Goal: Transaction & Acquisition: Purchase product/service

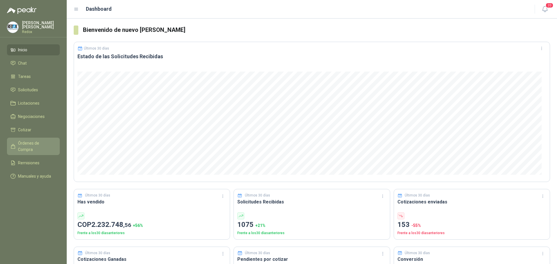
click at [40, 143] on span "Órdenes de Compra" at bounding box center [36, 146] width 36 height 13
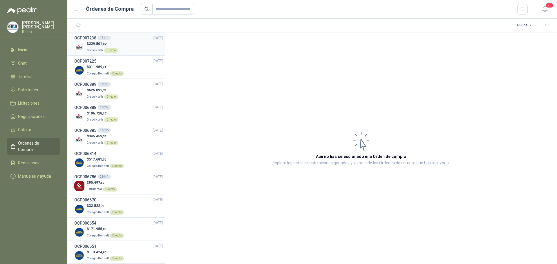
click at [91, 43] on span "229.501 ,02" at bounding box center [98, 44] width 18 height 4
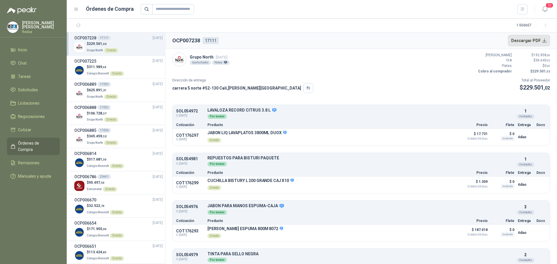
click at [539, 40] on button "Descargar PDF" at bounding box center [529, 41] width 42 height 12
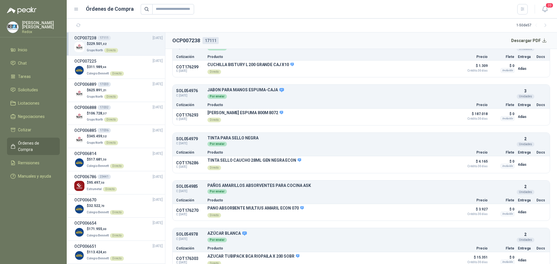
scroll to position [125, 0]
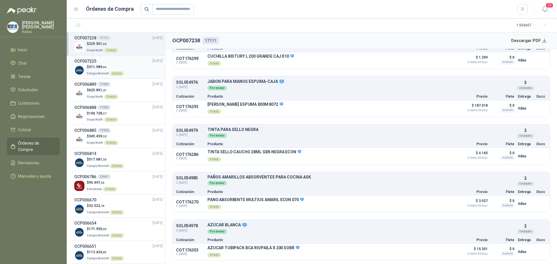
click at [100, 62] on div "OCP007225 05/09/25" at bounding box center [118, 61] width 89 height 6
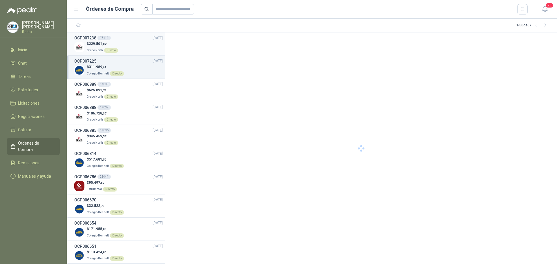
click at [113, 49] on div "Directo" at bounding box center [111, 50] width 14 height 5
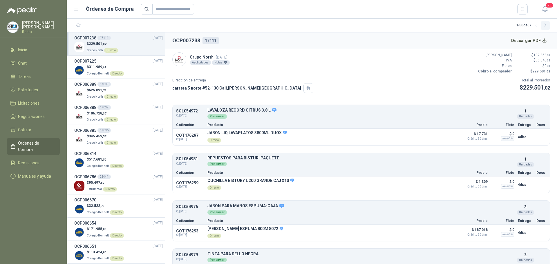
click at [547, 27] on icon "button" at bounding box center [545, 25] width 5 height 5
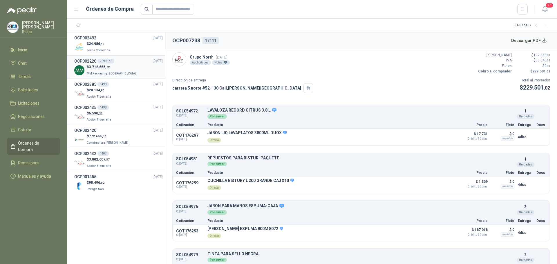
click at [113, 69] on p "$ 3.712.666 ,72" at bounding box center [112, 67] width 50 height 6
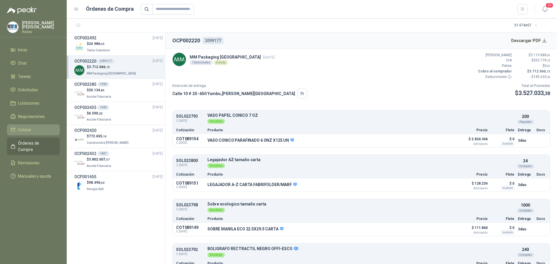
click at [28, 127] on span "Cotizar" at bounding box center [24, 130] width 13 height 6
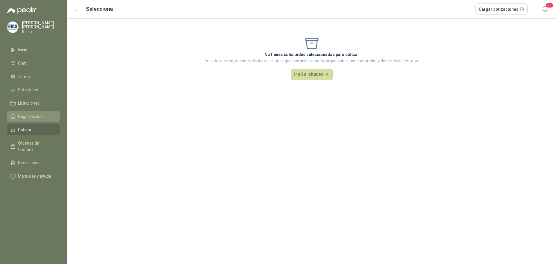
click at [29, 119] on link "Negociaciones" at bounding box center [33, 116] width 53 height 11
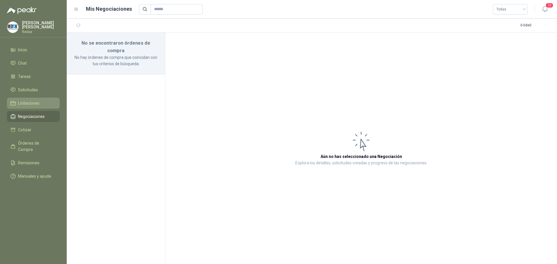
click at [24, 102] on span "Licitaciones" at bounding box center [28, 103] width 21 height 6
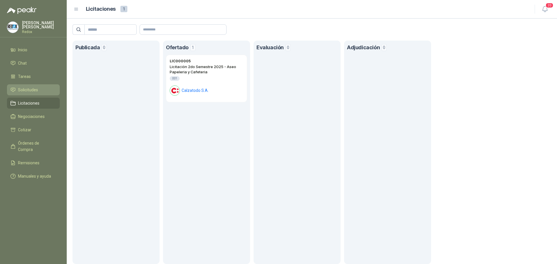
click at [26, 91] on span "Solicitudes" at bounding box center [28, 90] width 20 height 6
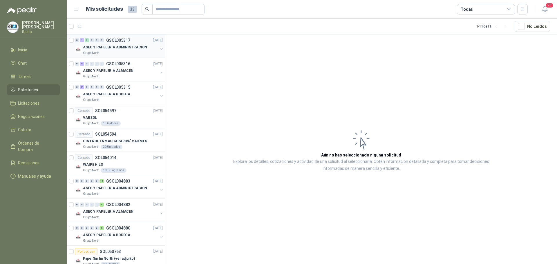
click at [105, 46] on p "ASEO Y PAPELERIA ADMINISTRACION" at bounding box center [115, 48] width 64 height 6
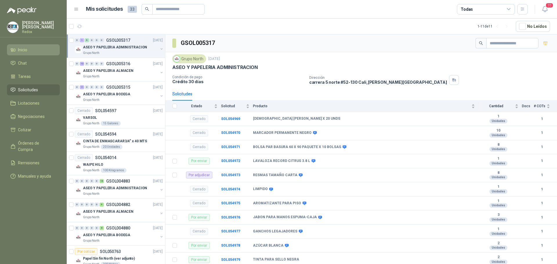
click at [23, 49] on span "Inicio" at bounding box center [22, 50] width 9 height 6
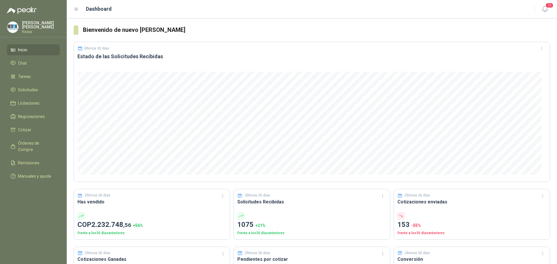
click at [26, 27] on div "Bryan Aguado Redox" at bounding box center [41, 27] width 38 height 13
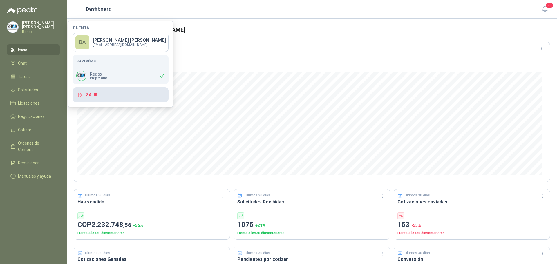
click at [96, 91] on button "Salir" at bounding box center [121, 94] width 96 height 15
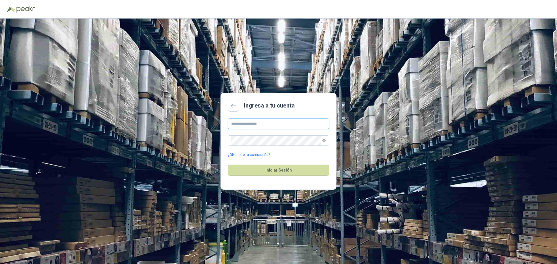
type input "**********"
click at [266, 173] on button "Iniciar Sesión" at bounding box center [279, 170] width 102 height 11
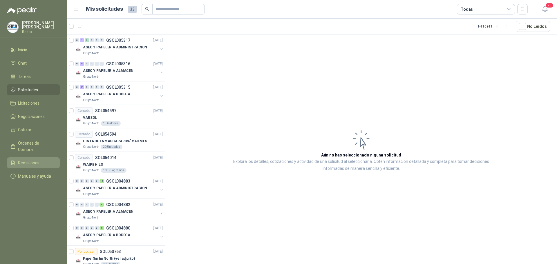
click at [37, 160] on span "Remisiones" at bounding box center [28, 163] width 21 height 6
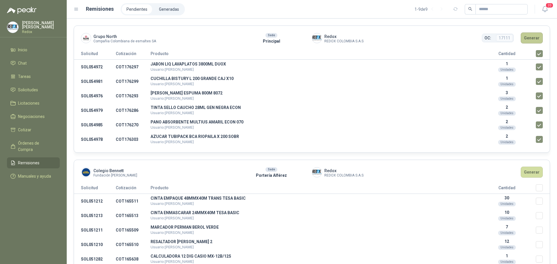
click at [521, 40] on button "Generar" at bounding box center [532, 38] width 22 height 11
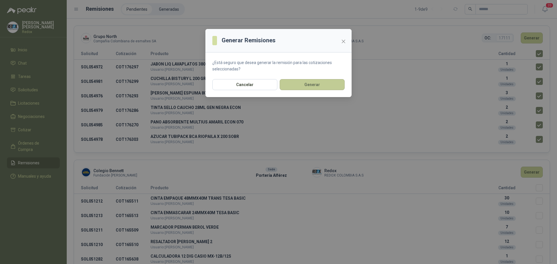
click at [322, 84] on button "Generar" at bounding box center [312, 84] width 65 height 11
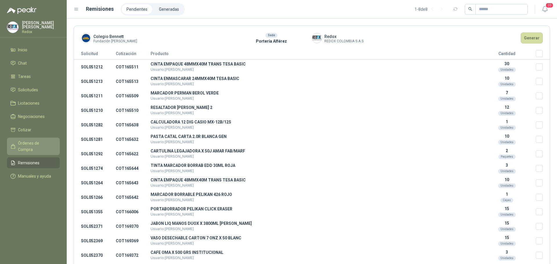
click at [28, 138] on link "Órdenes de Compra" at bounding box center [33, 146] width 53 height 17
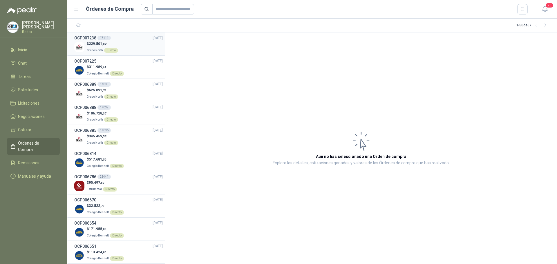
click at [128, 48] on div "$ 229.501 ,02 Grupo North Directo" at bounding box center [118, 47] width 89 height 12
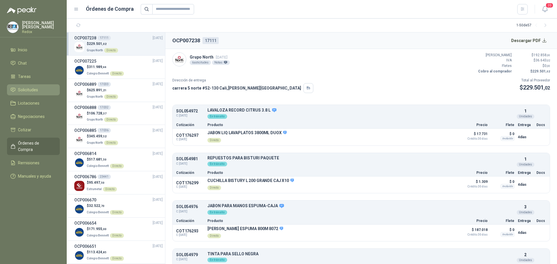
click at [30, 84] on link "Solicitudes" at bounding box center [33, 89] width 53 height 11
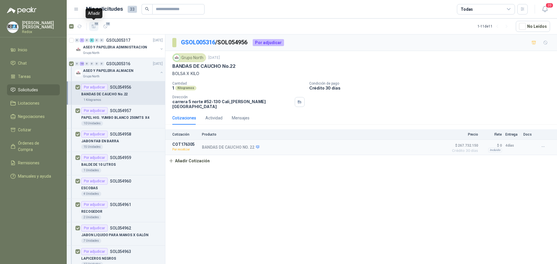
click at [95, 27] on icon "button" at bounding box center [94, 26] width 4 height 3
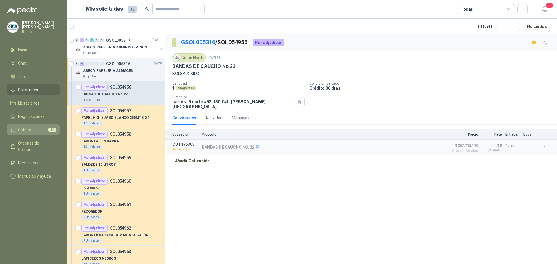
click at [26, 128] on span "Cotizar" at bounding box center [24, 130] width 13 height 6
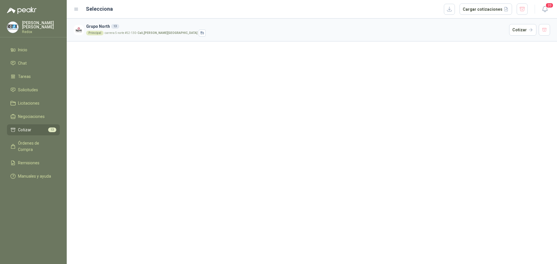
click at [39, 130] on li "Cotizar 13" at bounding box center [33, 130] width 46 height 6
click at [521, 29] on button "Cotizar" at bounding box center [522, 30] width 27 height 12
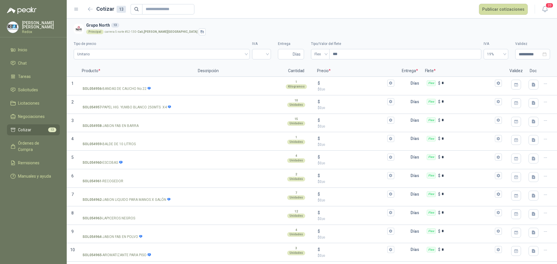
click at [37, 130] on li "Cotizar 13" at bounding box center [33, 130] width 46 height 6
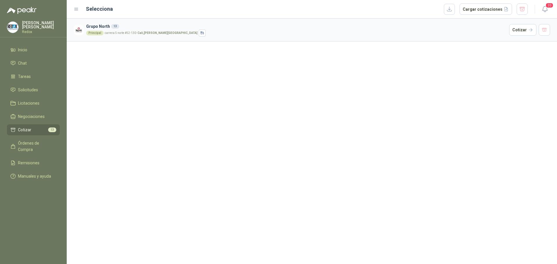
click at [138, 29] on h3 "Grupo North 13" at bounding box center [296, 26] width 421 height 6
click at [107, 33] on p "carrera 5 norte #52-130 - [GEOGRAPHIC_DATA] , [PERSON_NAME][GEOGRAPHIC_DATA]" at bounding box center [151, 33] width 93 height 3
click at [98, 28] on h3 "Grupo North 13" at bounding box center [296, 26] width 421 height 6
click at [91, 36] on div "Principal carrera 5 norte #52-130 - [GEOGRAPHIC_DATA] , [PERSON_NAME][GEOGRAPHI…" at bounding box center [296, 33] width 421 height 7
click at [517, 28] on button "Cotizar" at bounding box center [522, 30] width 27 height 12
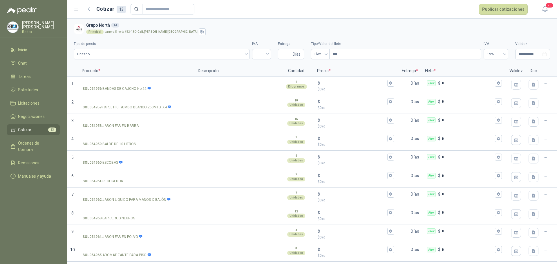
click at [76, 7] on icon at bounding box center [76, 9] width 5 height 5
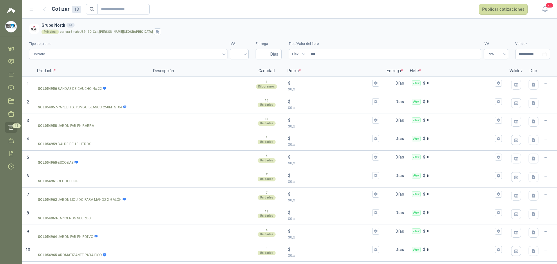
click at [32, 8] on icon at bounding box center [31, 9] width 5 height 5
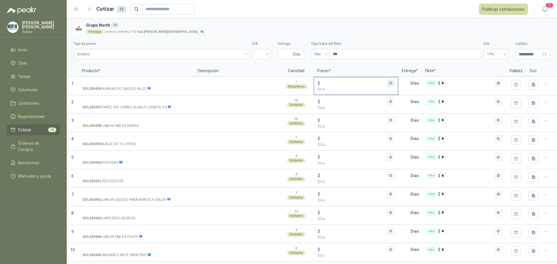
click at [389, 84] on icon "button" at bounding box center [391, 83] width 4 height 4
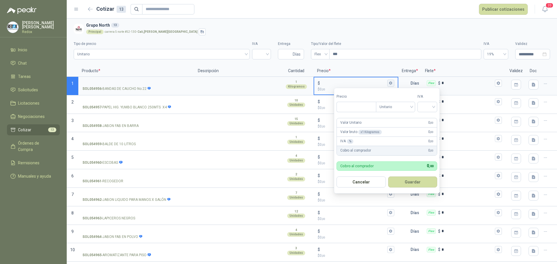
type input "***"
click at [389, 84] on icon "button" at bounding box center [391, 83] width 4 height 4
type input "*"
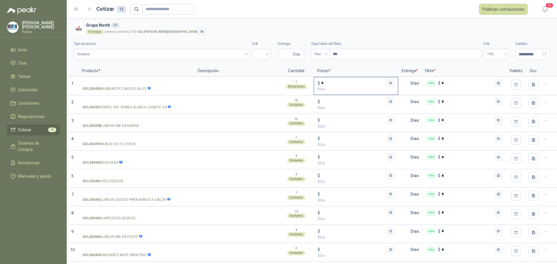
click at [326, 90] on p "$ 0 ,00" at bounding box center [356, 90] width 76 height 6
click at [326, 85] on input "*" at bounding box center [353, 83] width 65 height 4
type input "******"
click at [369, 31] on div "Principal carrera 5 norte #52-130 - [GEOGRAPHIC_DATA] , [PERSON_NAME][GEOGRAPHI…" at bounding box center [317, 31] width 462 height 7
click at [412, 85] on p "Días" at bounding box center [416, 83] width 11 height 12
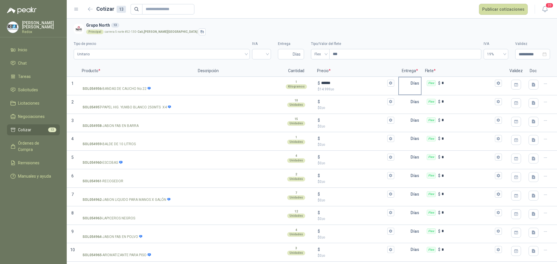
click at [411, 83] on p "Días" at bounding box center [416, 83] width 11 height 12
click at [411, 81] on p "Días" at bounding box center [416, 83] width 11 height 12
click at [411, 84] on p "Días" at bounding box center [416, 83] width 11 height 12
click at [413, 83] on p "Días" at bounding box center [416, 83] width 11 height 12
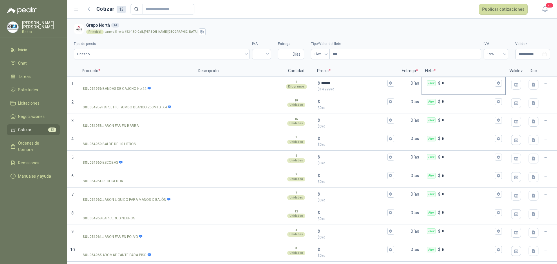
click at [430, 83] on div "Flex" at bounding box center [431, 83] width 9 height 6
click at [442, 83] on input "*" at bounding box center [468, 83] width 52 height 4
click at [411, 84] on p "Días" at bounding box center [416, 83] width 11 height 12
drag, startPoint x: 416, startPoint y: 92, endPoint x: 410, endPoint y: 83, distance: 11.0
click at [410, 83] on div "Días" at bounding box center [409, 86] width 23 height 19
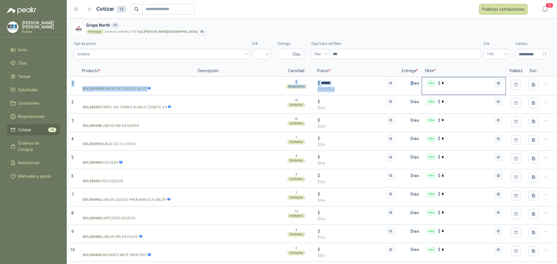
click at [450, 90] on div "Flex $ *" at bounding box center [464, 86] width 84 height 19
click at [543, 86] on icon "button" at bounding box center [545, 84] width 5 height 5
click at [31, 131] on li "Cotizar 13" at bounding box center [33, 130] width 46 height 6
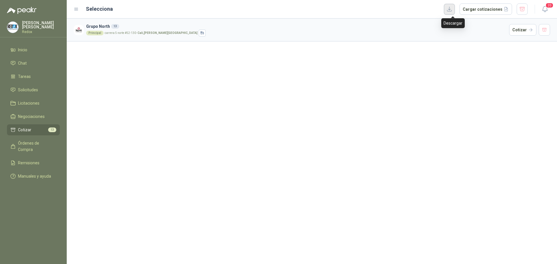
click at [454, 9] on button "button" at bounding box center [449, 9] width 11 height 11
click at [490, 11] on button "Cargar cotizaciones" at bounding box center [486, 9] width 53 height 12
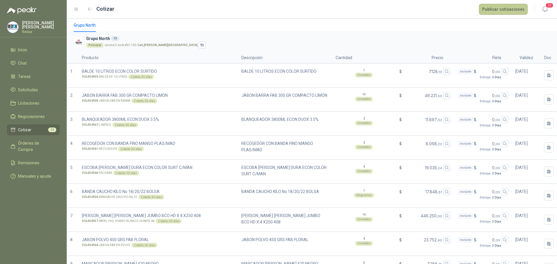
click at [499, 13] on button "Publicar cotizaciones" at bounding box center [503, 9] width 49 height 11
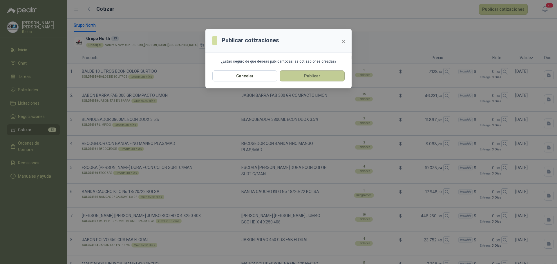
click at [311, 75] on button "Publicar" at bounding box center [312, 76] width 65 height 11
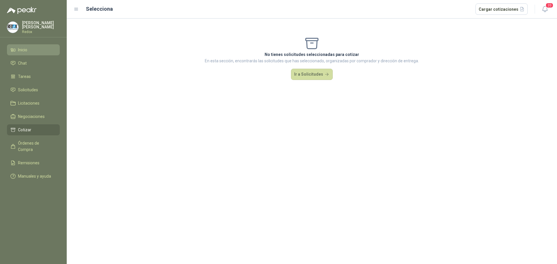
click at [28, 52] on li "Inicio" at bounding box center [33, 50] width 46 height 6
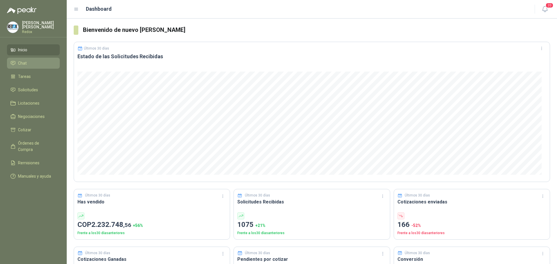
click at [26, 62] on span "Chat" at bounding box center [22, 63] width 9 height 6
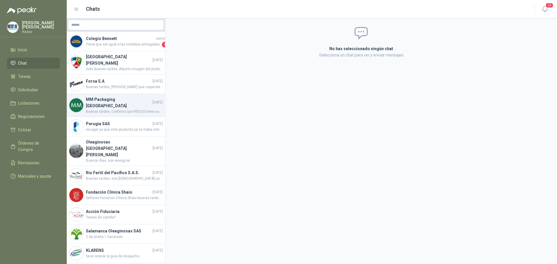
click at [130, 100] on h4 "MM Packaging [GEOGRAPHIC_DATA]" at bounding box center [119, 102] width 66 height 13
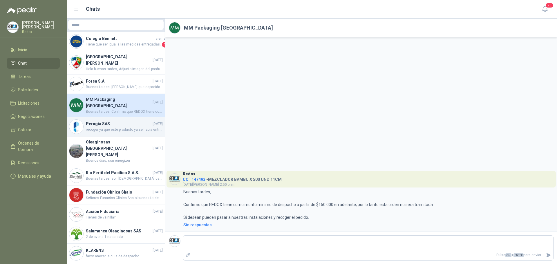
click at [115, 127] on span "recoger ya que este producto ya se habia entregado y facturado." at bounding box center [124, 130] width 77 height 6
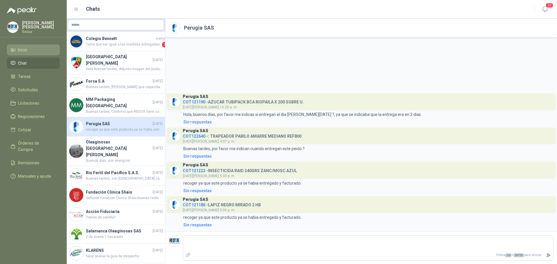
click at [34, 48] on li "Inicio" at bounding box center [33, 50] width 46 height 6
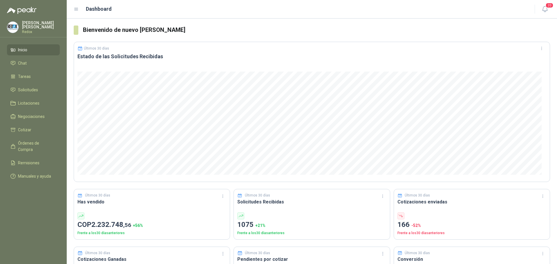
click at [27, 30] on p "Redox" at bounding box center [41, 31] width 38 height 3
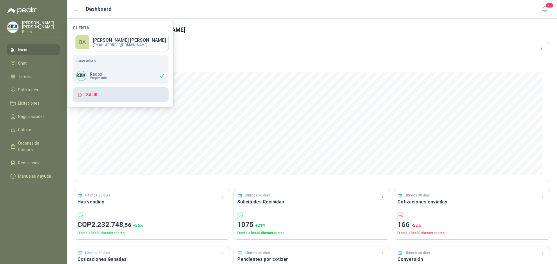
click at [86, 93] on button "Salir" at bounding box center [121, 94] width 96 height 15
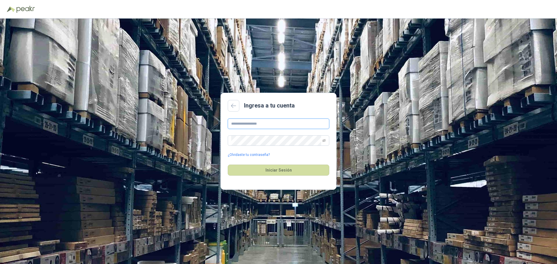
type input "**********"
